Goal: Navigation & Orientation: Find specific page/section

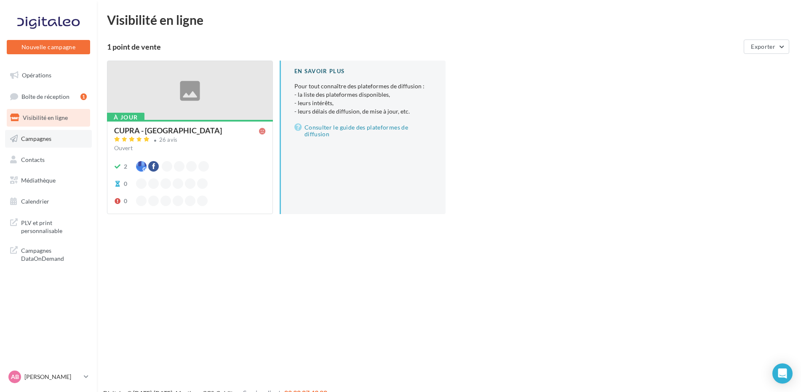
click at [50, 143] on link "Campagnes" at bounding box center [48, 139] width 87 height 18
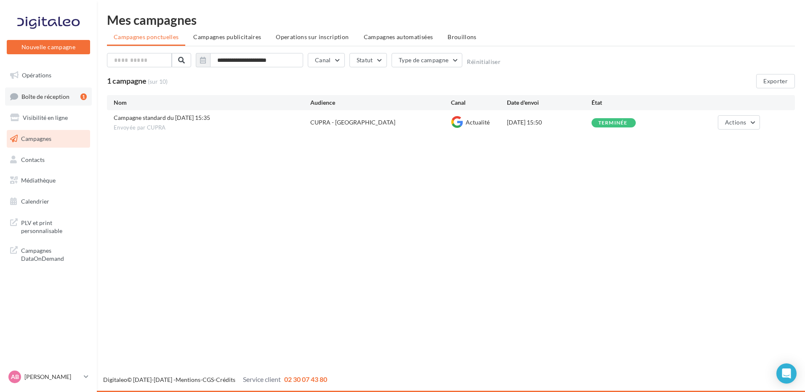
click at [51, 103] on link "Boîte de réception 1" at bounding box center [48, 97] width 87 height 18
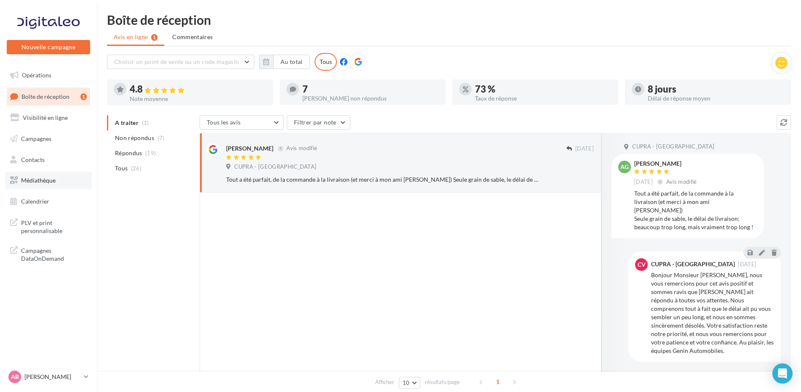
click at [54, 182] on span "Médiathèque" at bounding box center [38, 180] width 35 height 7
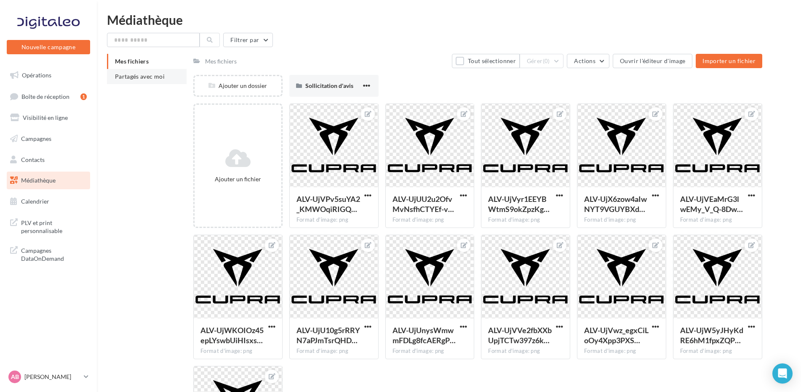
click at [135, 72] on li "Partagés avec moi" at bounding box center [147, 76] width 80 height 15
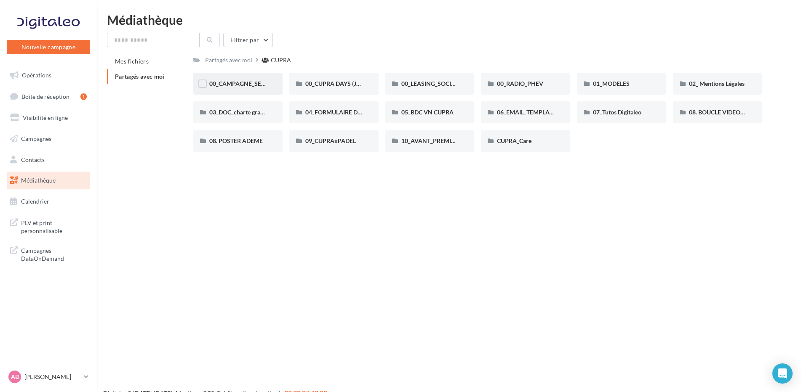
click at [243, 84] on span "00_CAMPAGNE_SEPTEMBRE" at bounding box center [248, 83] width 79 height 7
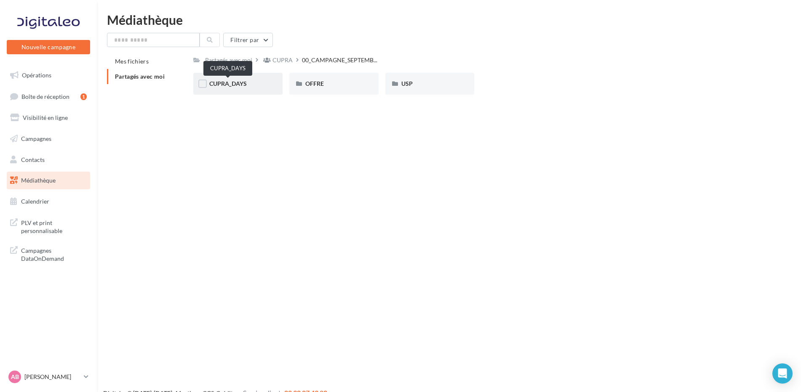
click at [224, 84] on span "CUPRA_DAYS" at bounding box center [227, 83] width 37 height 7
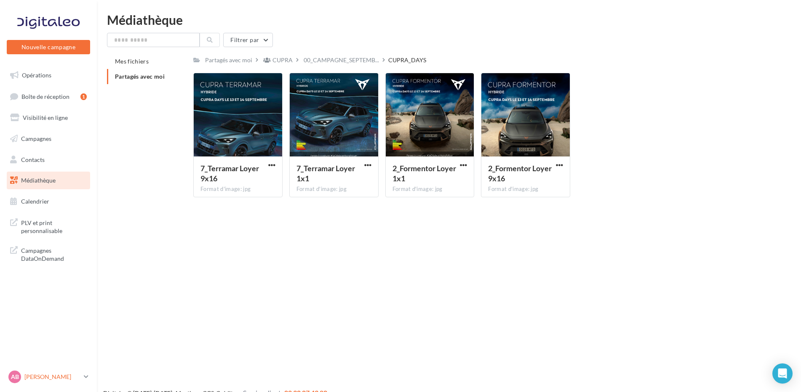
click at [31, 375] on p "[PERSON_NAME]" at bounding box center [52, 377] width 56 height 8
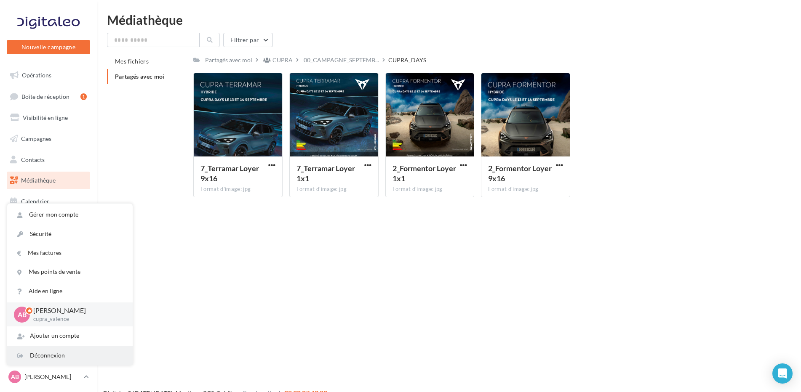
click at [39, 355] on div "Déconnexion" at bounding box center [69, 356] width 125 height 19
